Goal: Unclear

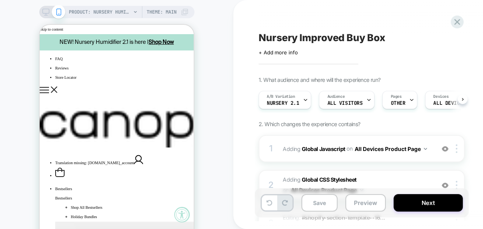
click at [47, 11] on icon at bounding box center [45, 12] width 7 height 7
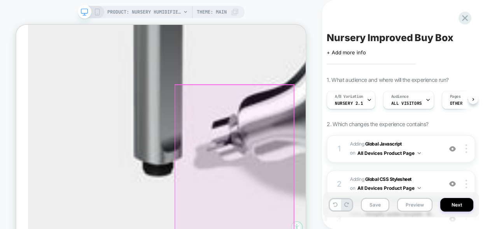
scroll to position [695, 0]
